Goal: Information Seeking & Learning: Check status

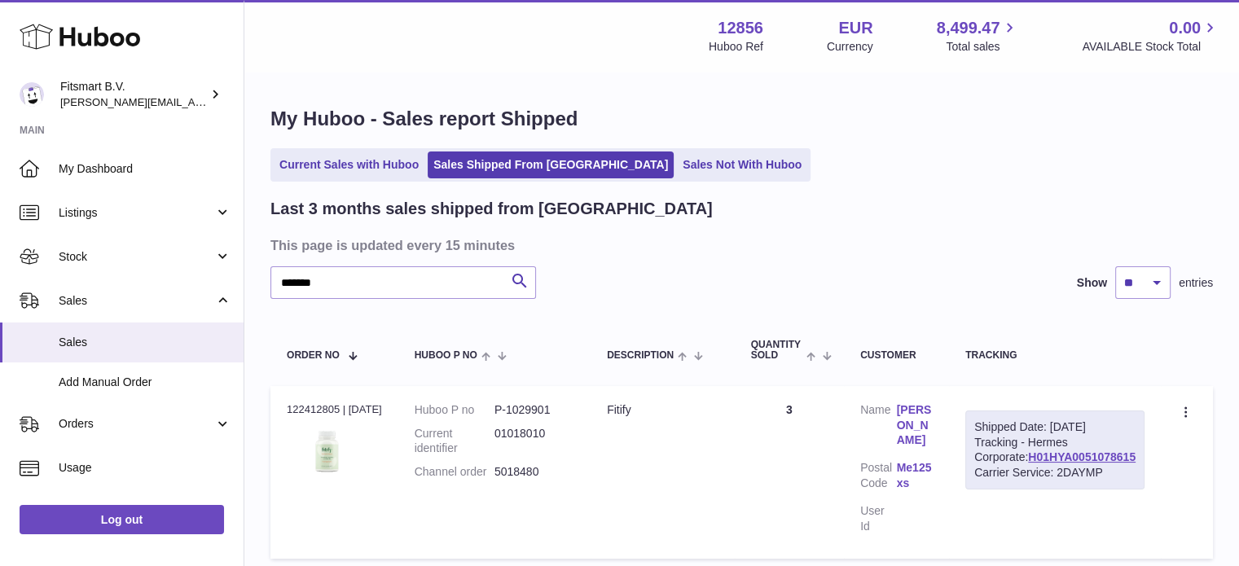
click at [0, 212] on div "Huboo Fitsmart B.V. jonathan@leaderoo.com Main My Dashboard Listings Not with H…" at bounding box center [619, 348] width 1239 height 696
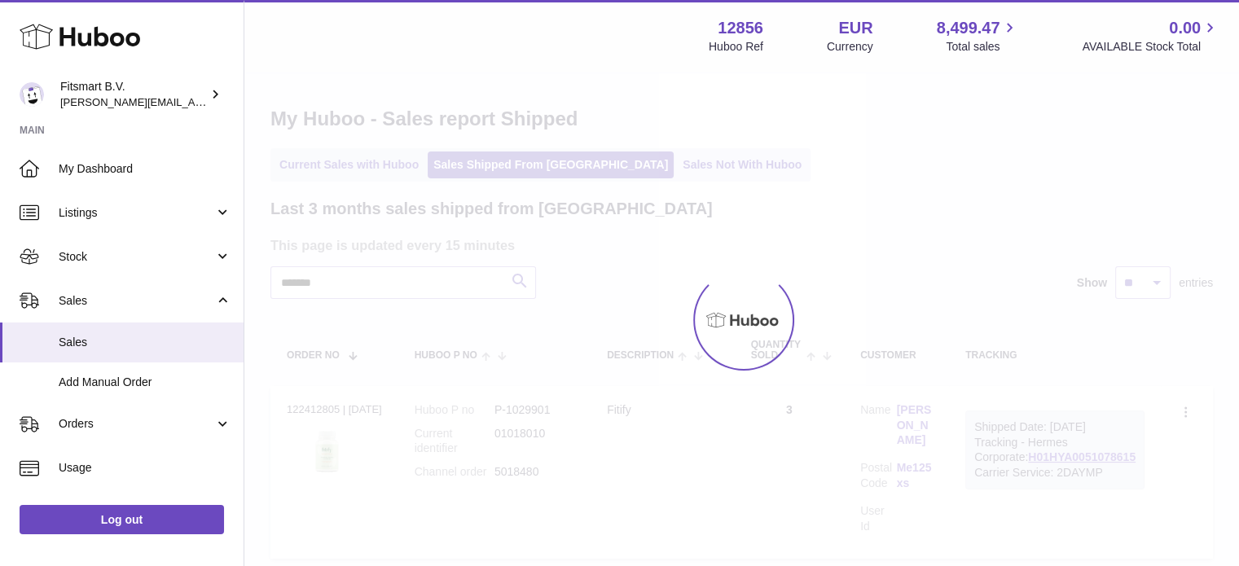
type input "*******"
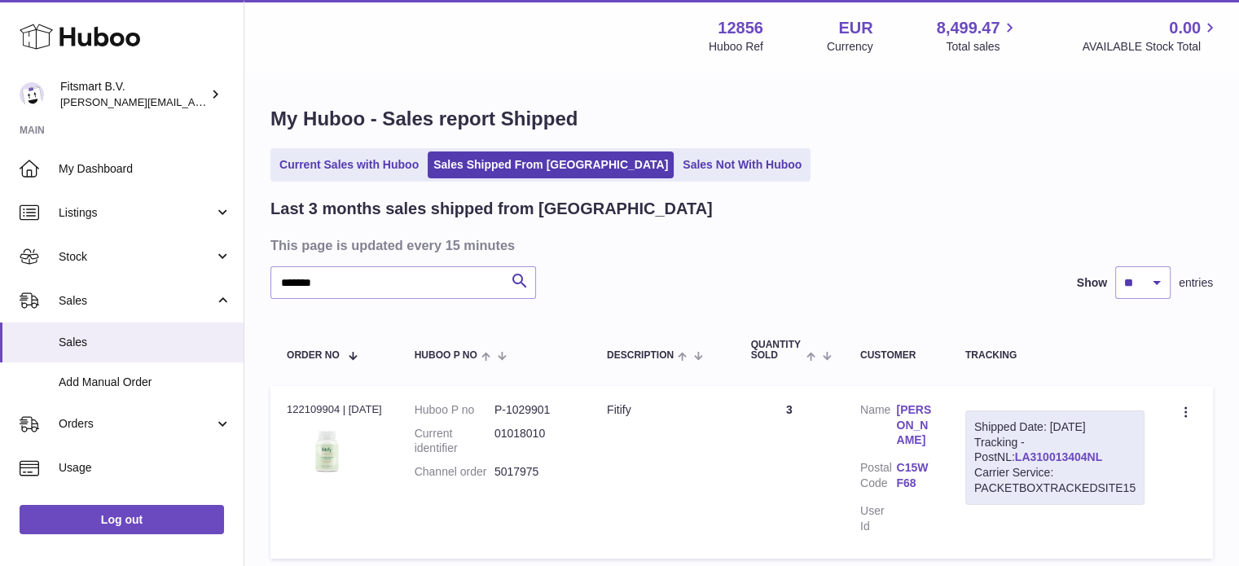
click at [1046, 458] on link "LA310013404NL" at bounding box center [1058, 456] width 87 height 13
click at [89, 45] on use at bounding box center [80, 36] width 121 height 25
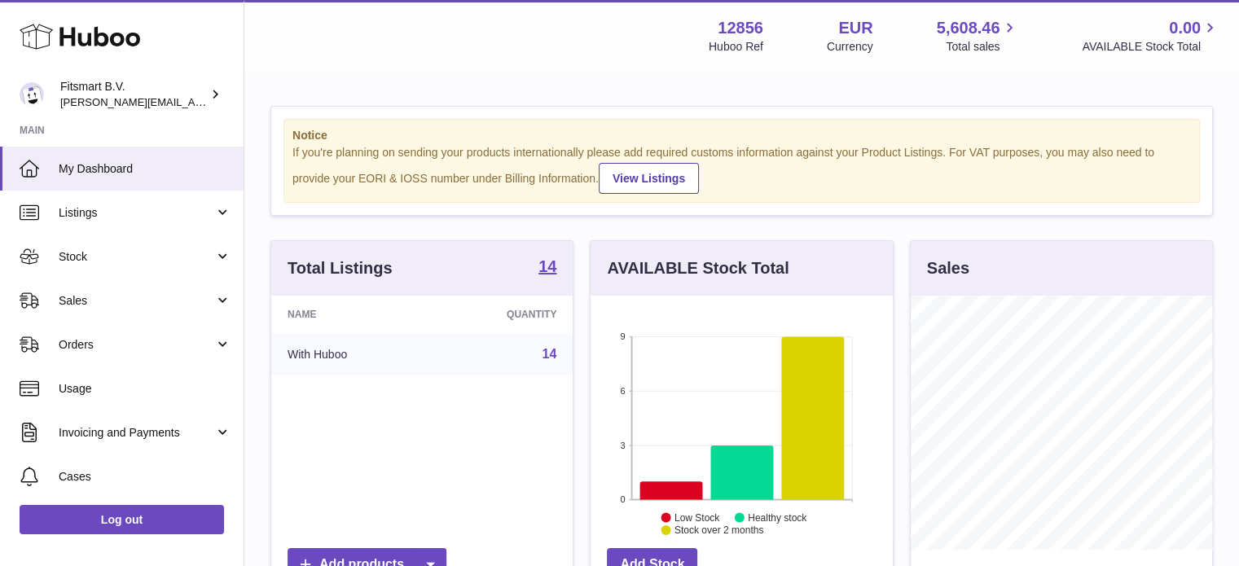
scroll to position [254, 302]
click at [187, 303] on span "Sales" at bounding box center [137, 300] width 156 height 15
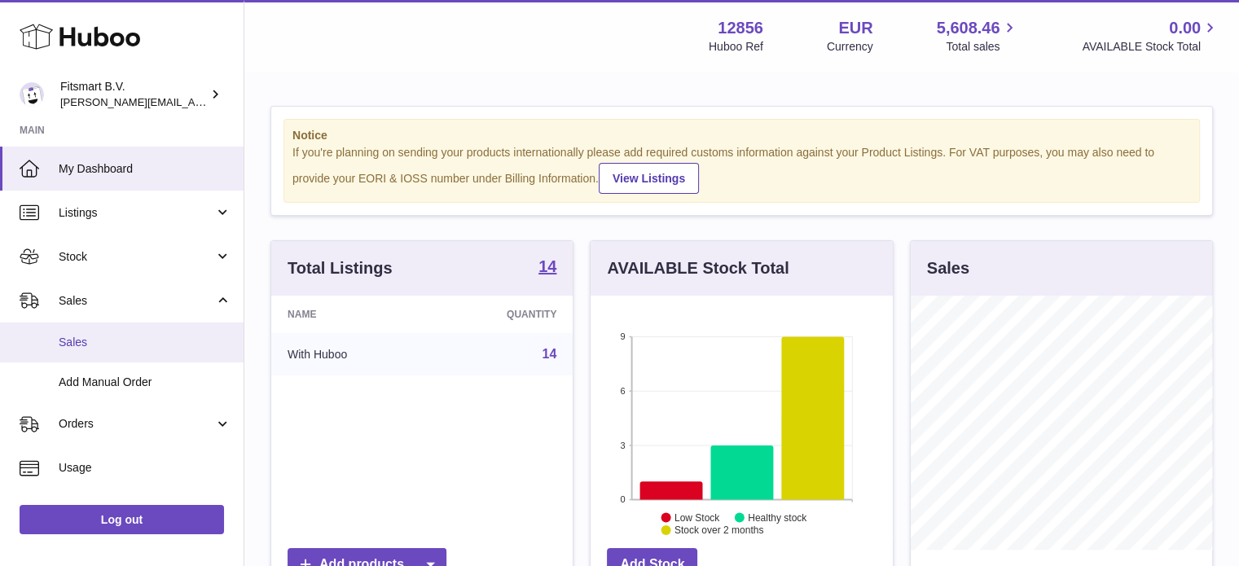
click at [166, 335] on span "Sales" at bounding box center [145, 342] width 173 height 15
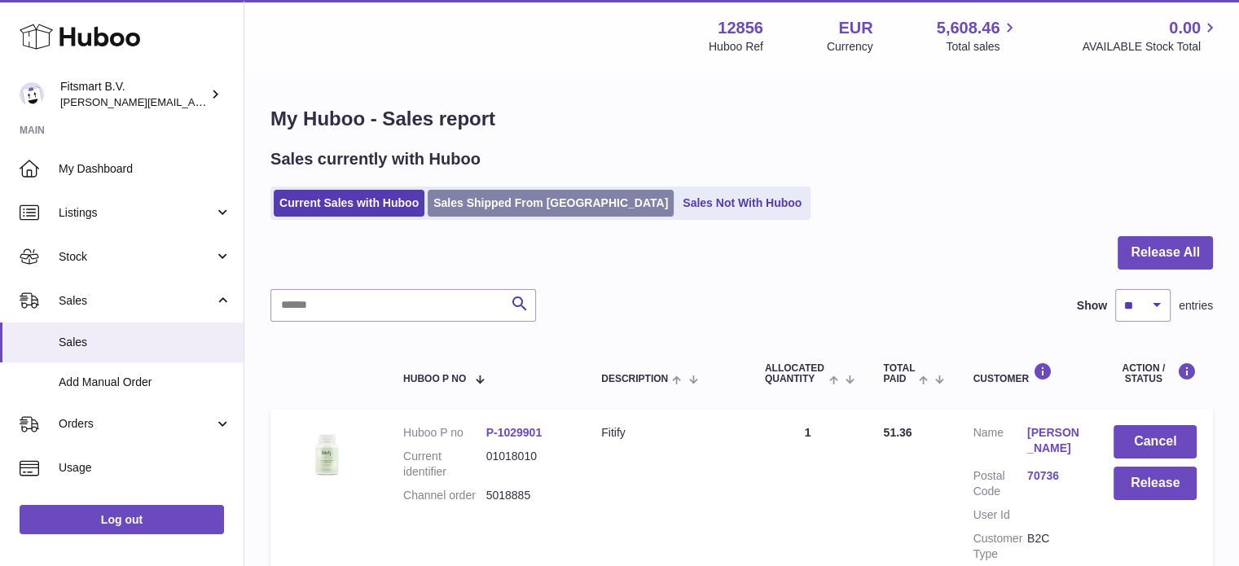
click at [538, 201] on link "Sales Shipped From Huboo" at bounding box center [551, 203] width 246 height 27
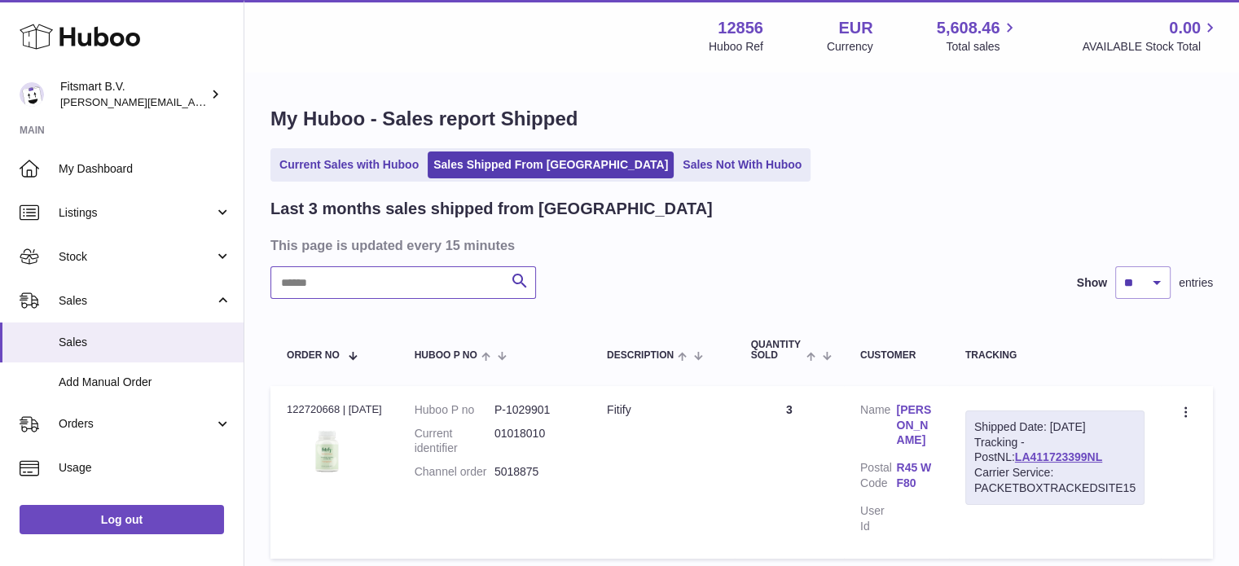
click at [428, 297] on input "text" at bounding box center [403, 282] width 266 height 33
paste input "*******"
click at [919, 411] on link "[PERSON_NAME]" at bounding box center [914, 425] width 36 height 46
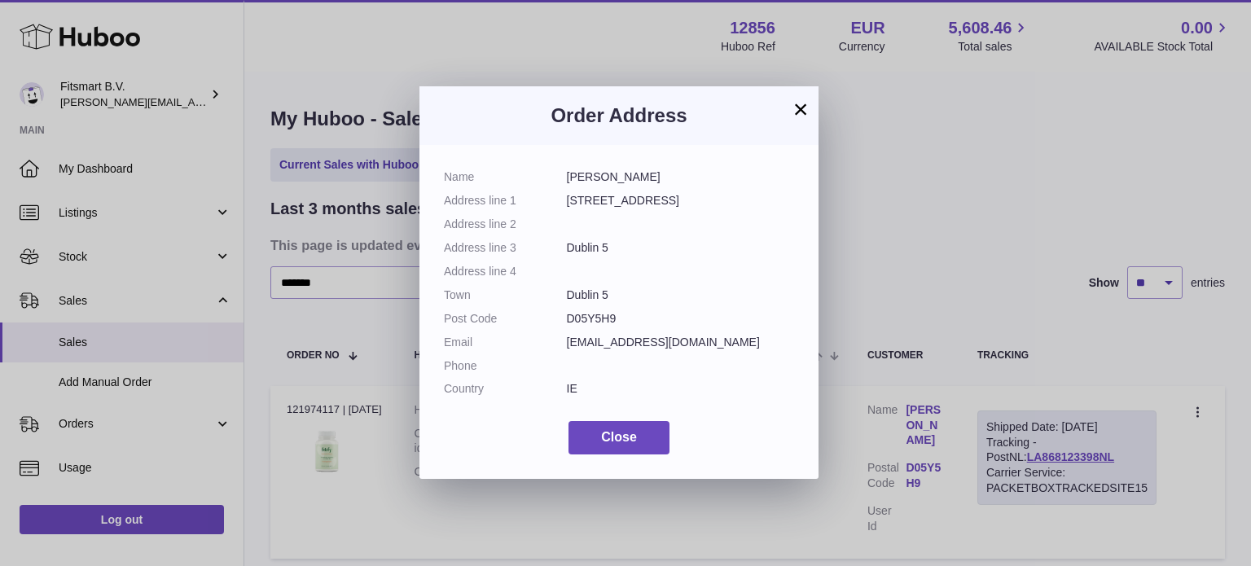
drag, startPoint x: 704, startPoint y: 341, endPoint x: 560, endPoint y: 345, distance: 143.4
click at [560, 345] on dl "Name [PERSON_NAME] Address line [STREET_ADDRESS] Address line 2 Address line 3 …" at bounding box center [619, 286] width 350 height 235
copy dl "[EMAIL_ADDRESS][DOMAIN_NAME]"
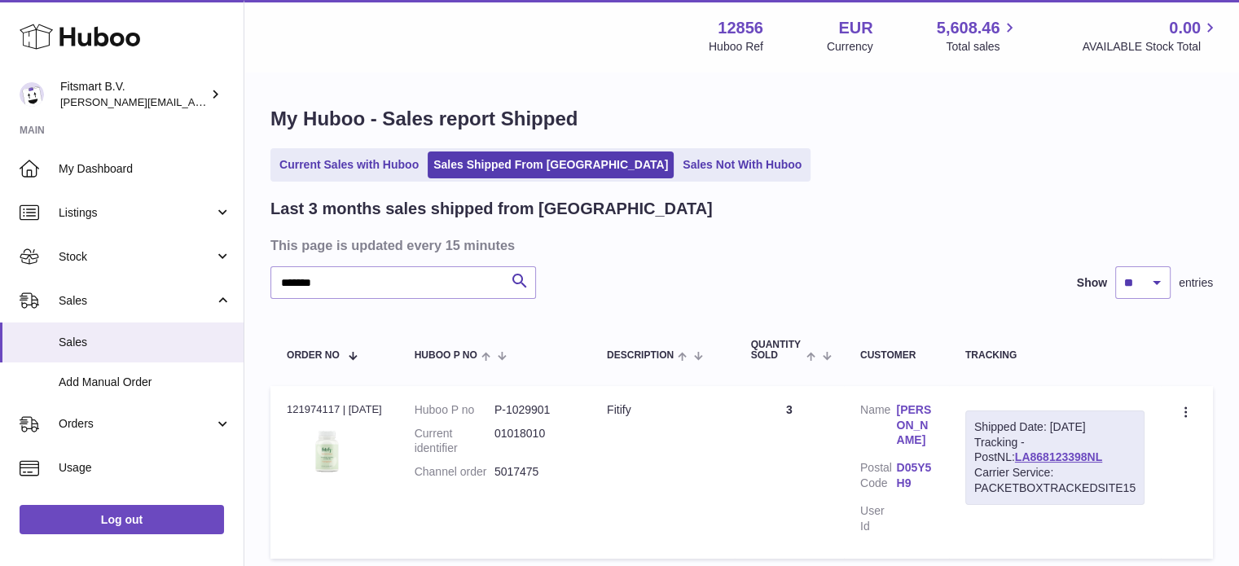
click at [1027, 95] on div at bounding box center [619, 283] width 1239 height 566
click at [1037, 456] on link "LA868123398NL" at bounding box center [1058, 456] width 87 height 13
drag, startPoint x: 598, startPoint y: 468, endPoint x: 494, endPoint y: 476, distance: 103.7
click at [494, 476] on tr "Order no 121974117 | [DATE] Huboo P no P-1029901 Current identifier 01018010 Ch…" at bounding box center [741, 472] width 942 height 173
copy tr "5017475 Description"
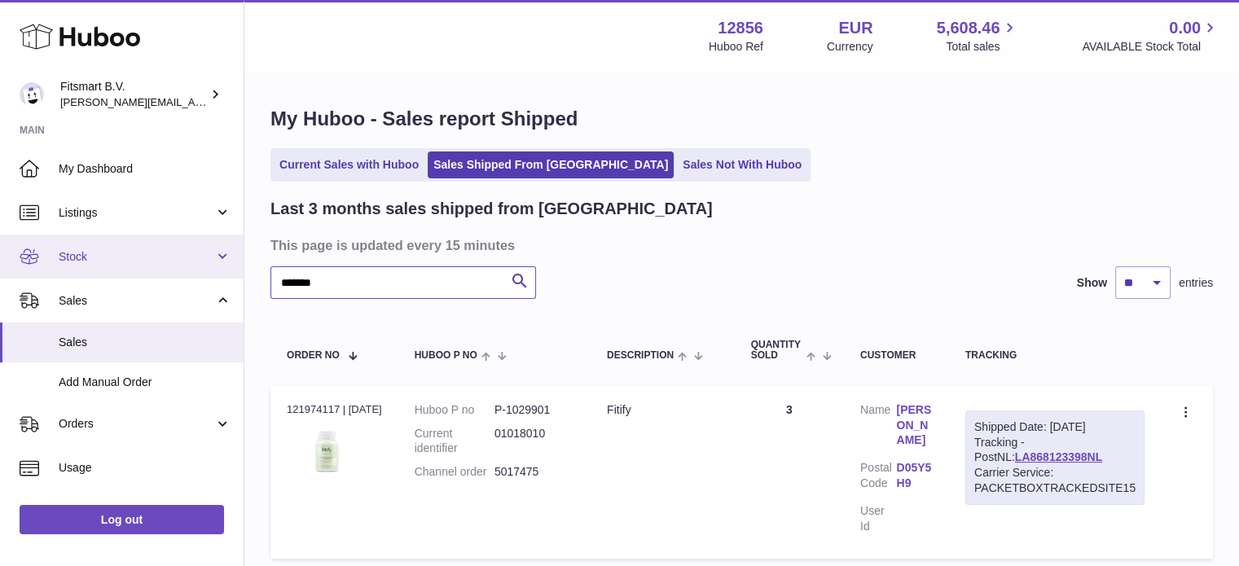
drag, startPoint x: 411, startPoint y: 270, endPoint x: 0, endPoint y: 251, distance: 411.0
click at [0, 251] on div "Huboo Fitsmart B.V. [PERSON_NAME][EMAIL_ADDRESS][DOMAIN_NAME] Main My Dashboard…" at bounding box center [619, 348] width 1239 height 696
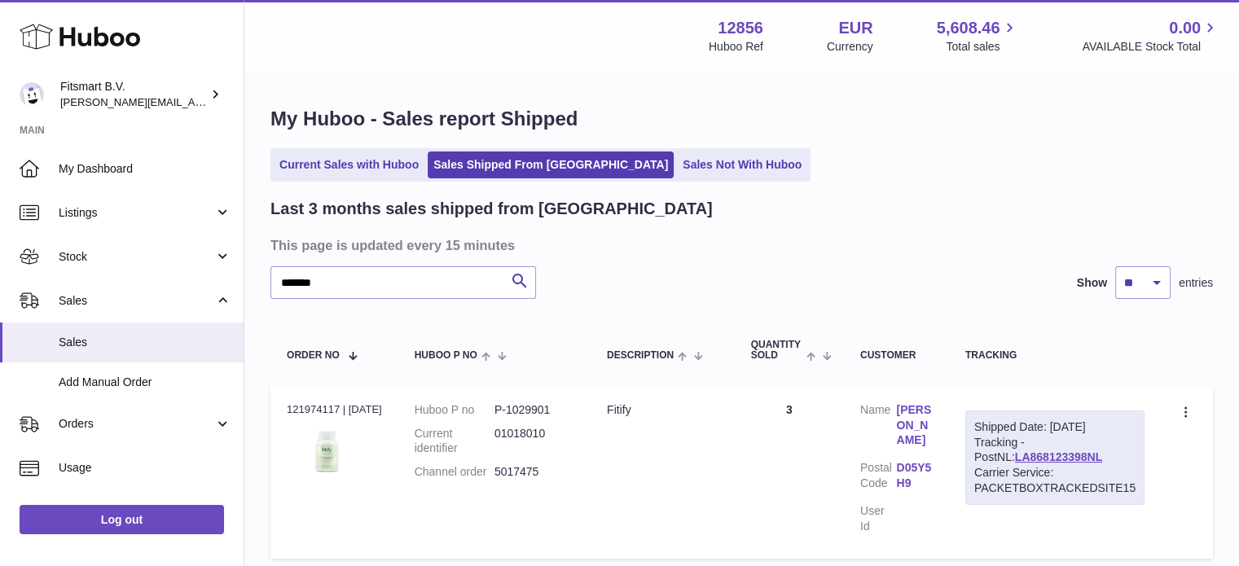
click at [918, 412] on link "[PERSON_NAME]" at bounding box center [914, 425] width 36 height 46
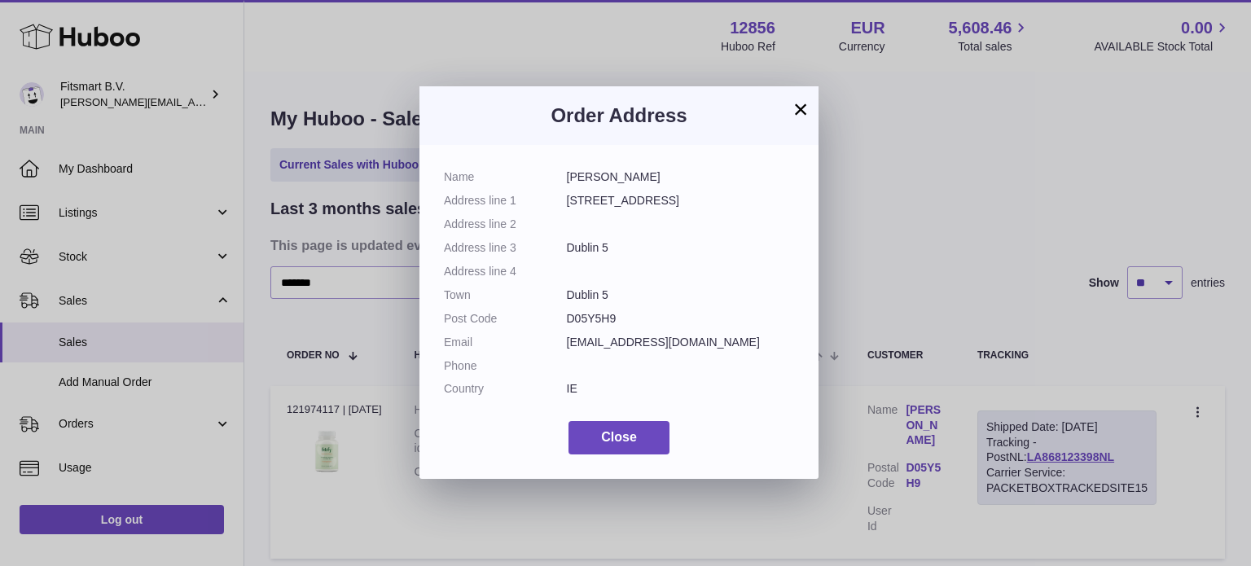
click at [916, 217] on div "× Order Address Name [PERSON_NAME] Address line [STREET_ADDRESS] Address line 2…" at bounding box center [625, 283] width 1251 height 566
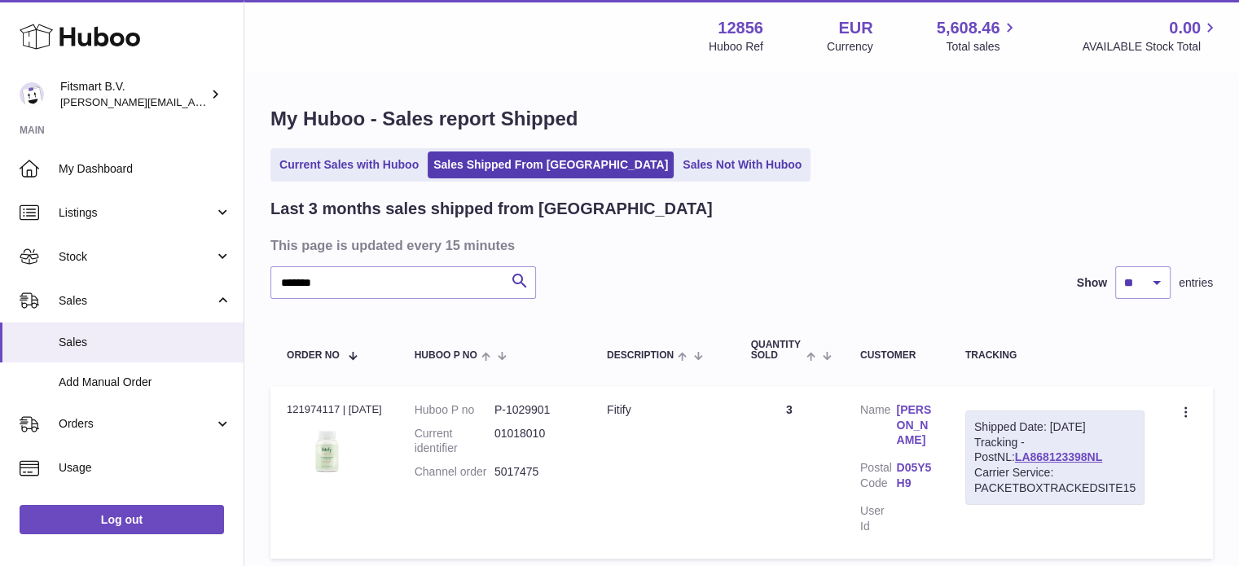
click at [919, 420] on link "[PERSON_NAME]" at bounding box center [914, 425] width 36 height 46
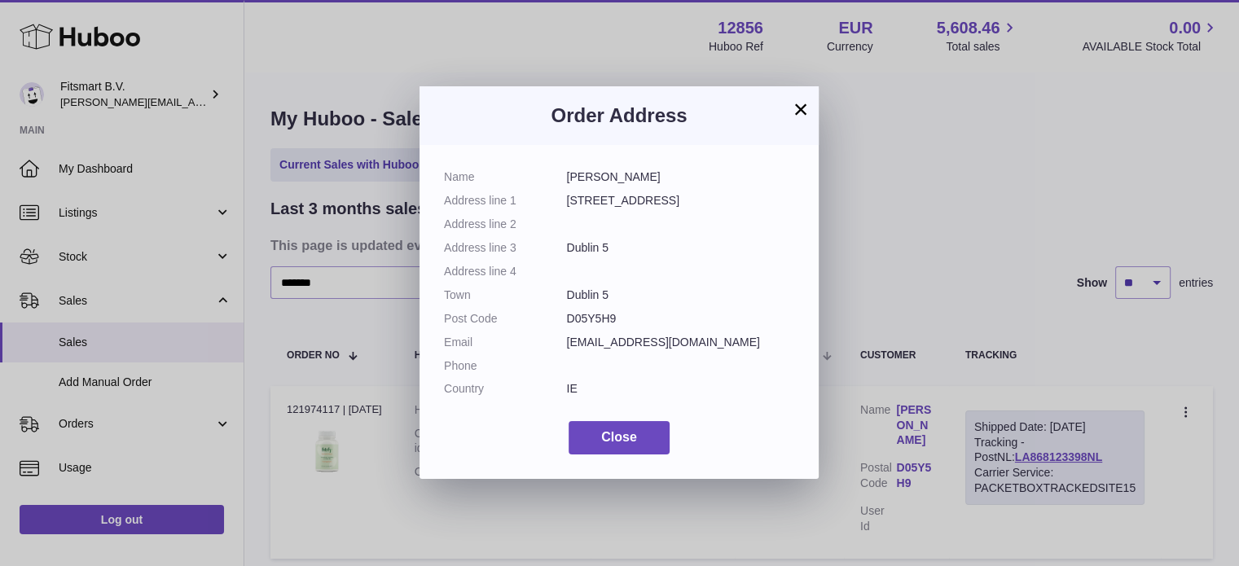
click at [932, 234] on div "× Order Address Name [PERSON_NAME] Address line [STREET_ADDRESS] Address line 2…" at bounding box center [619, 283] width 1239 height 566
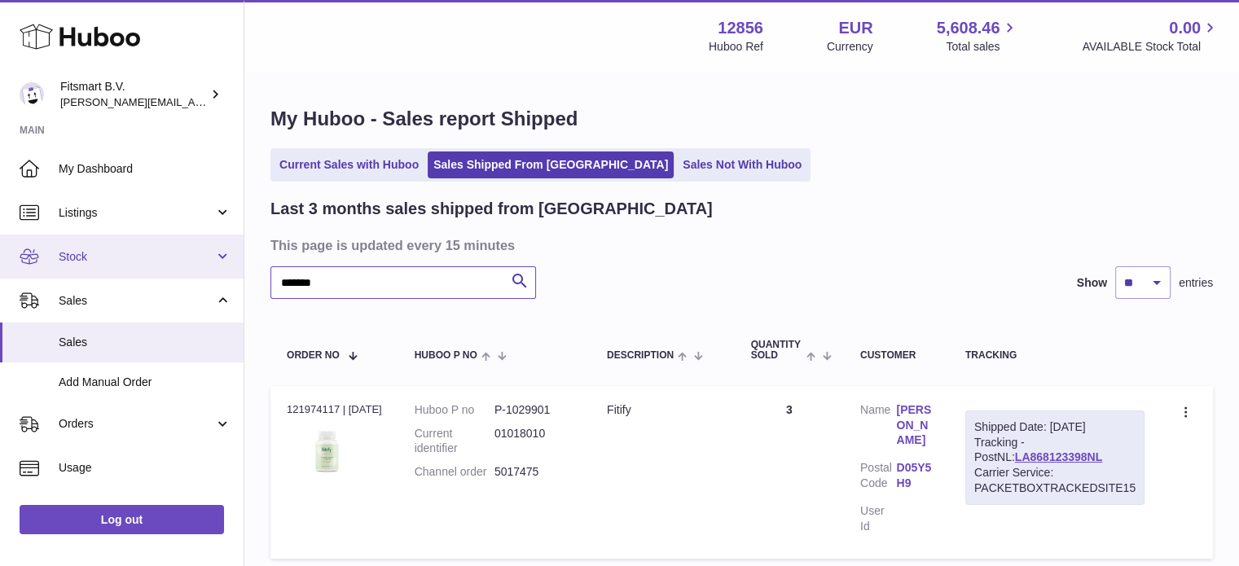
drag, startPoint x: 424, startPoint y: 283, endPoint x: 0, endPoint y: 234, distance: 427.2
click at [0, 234] on div "Huboo Fitsmart B.V. [PERSON_NAME][EMAIL_ADDRESS][DOMAIN_NAME] Main My Dashboard…" at bounding box center [619, 348] width 1239 height 696
paste input "text"
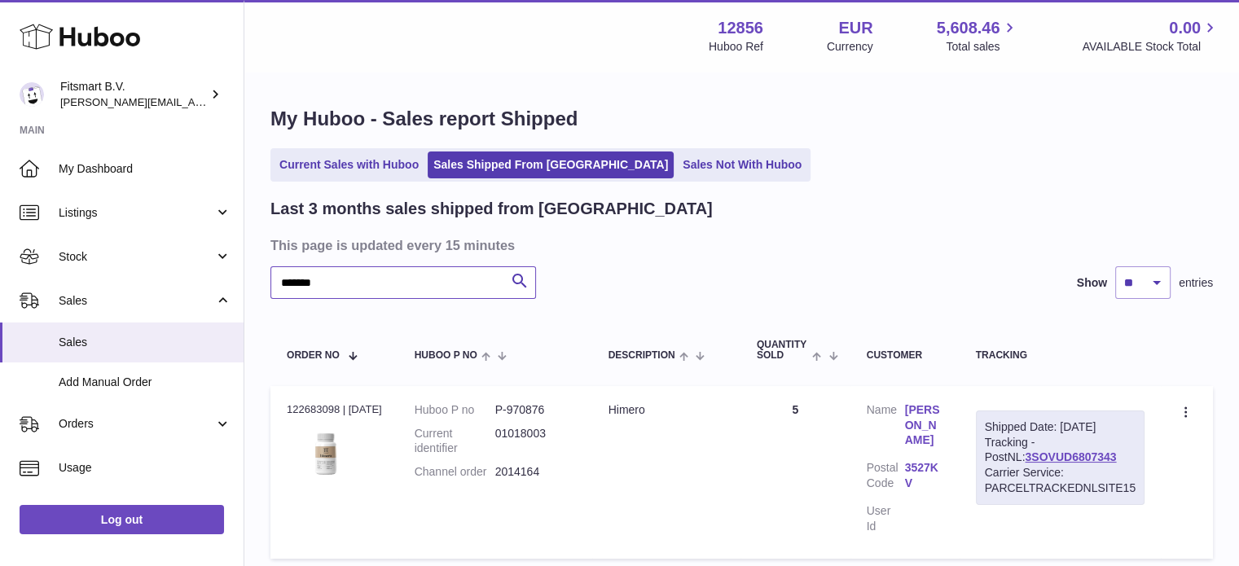
type input "*******"
click at [933, 412] on link "[PERSON_NAME]" at bounding box center [924, 425] width 38 height 46
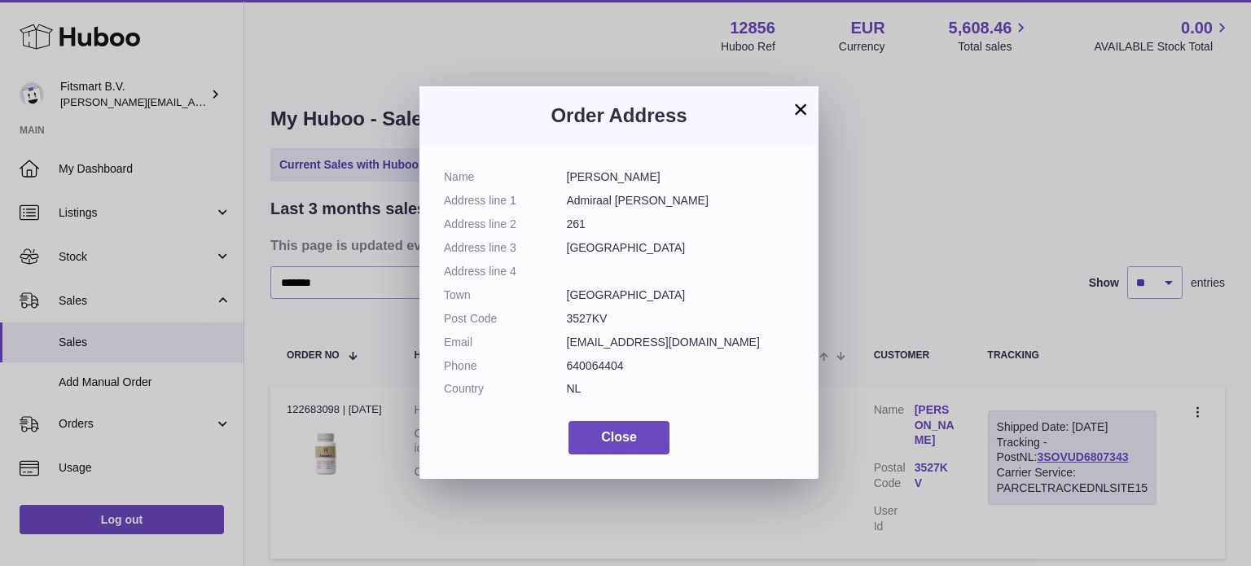
drag, startPoint x: 907, startPoint y: 262, endPoint x: 855, endPoint y: 307, distance: 69.4
click at [908, 262] on div "× Order Address Name [PERSON_NAME] Address line 1 Admiraal Helfrichlaan Address…" at bounding box center [625, 283] width 1251 height 566
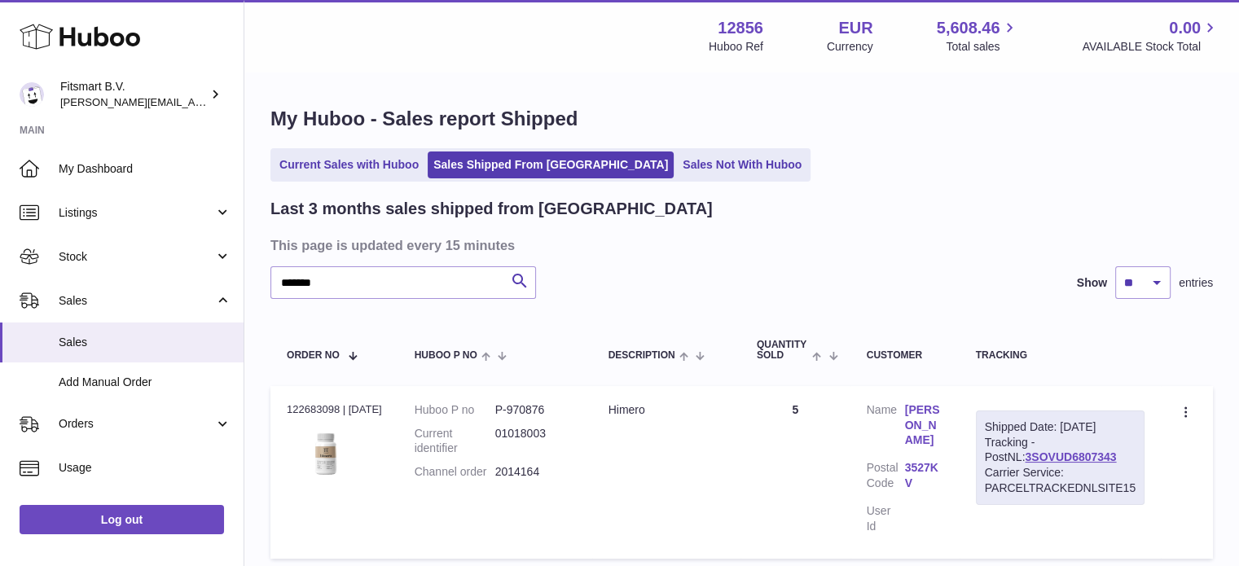
drag, startPoint x: 1012, startPoint y: 460, endPoint x: 964, endPoint y: 462, distance: 47.3
click at [964, 462] on td "Shipped Date: [DATE] Tracking - PostNL: 3SOVUD6807343 Carrier Service: PARCELTR…" at bounding box center [1060, 472] width 201 height 173
copy link "3SOVUD6807343"
drag, startPoint x: 1061, startPoint y: 423, endPoint x: 1147, endPoint y: 419, distance: 86.4
click at [1147, 419] on td "Shipped Date: [DATE] Tracking - PostNL: 3SOVUD6807343 Carrier Service: PARCELTR…" at bounding box center [1060, 472] width 201 height 173
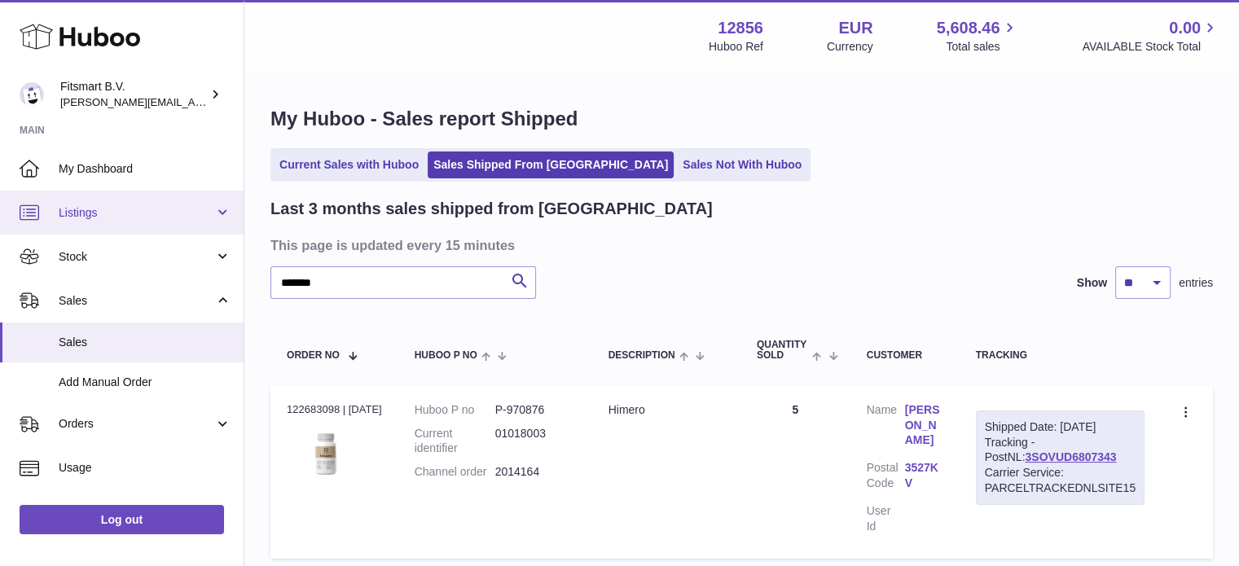
copy div "[DATE]"
click at [1111, 439] on div "Shipped Date: [DATE] Tracking - PostNL: 3SOVUD6807343 Carrier Service: PARCELTR…" at bounding box center [1060, 458] width 169 height 94
drag, startPoint x: 1096, startPoint y: 460, endPoint x: 986, endPoint y: 460, distance: 110.0
click at [986, 460] on div "Shipped Date: [DATE] Tracking - PostNL: 3SOVUD6807343 Carrier Service: PARCELTR…" at bounding box center [1060, 458] width 169 height 94
copy link "3SOVUD6807343"
